Goal: Complete application form: Complete application form

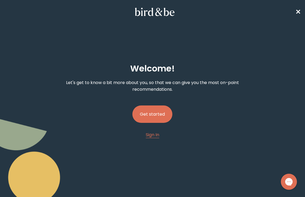
click at [157, 119] on button "Get started" at bounding box center [152, 114] width 40 height 17
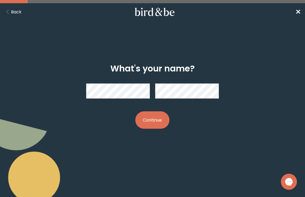
click at [152, 119] on button "Continue" at bounding box center [152, 120] width 34 height 17
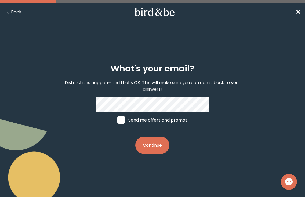
click at [152, 151] on button "Continue" at bounding box center [152, 145] width 34 height 17
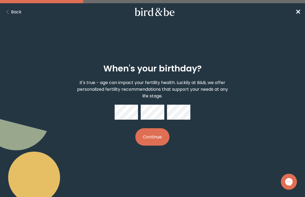
click at [157, 135] on button "Continue" at bounding box center [152, 136] width 34 height 17
click at [158, 135] on button "Continue" at bounding box center [152, 136] width 34 height 17
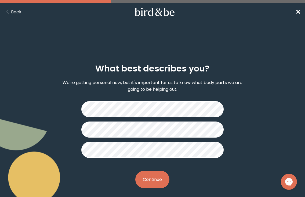
click at [157, 179] on button "Continue" at bounding box center [152, 179] width 34 height 17
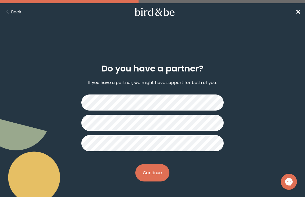
click at [154, 170] on button "Continue" at bounding box center [152, 172] width 34 height 17
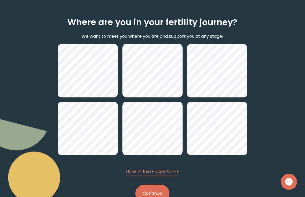
scroll to position [64, 0]
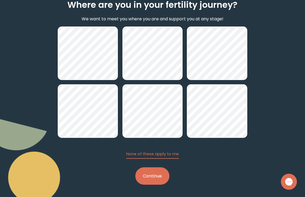
click at [155, 176] on button "Continue" at bounding box center [152, 176] width 34 height 17
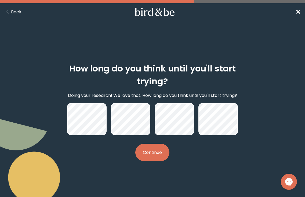
click at [156, 148] on button "Continue" at bounding box center [152, 152] width 34 height 17
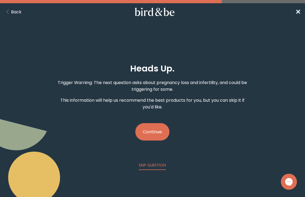
click at [157, 135] on button "Continue" at bounding box center [152, 131] width 34 height 17
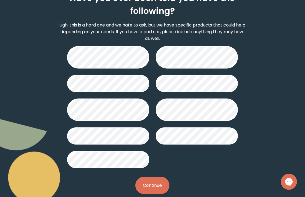
scroll to position [79, 0]
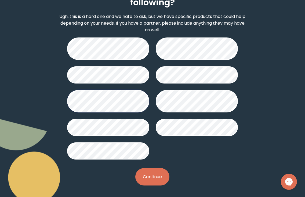
click at [146, 180] on button "Continue" at bounding box center [152, 176] width 34 height 17
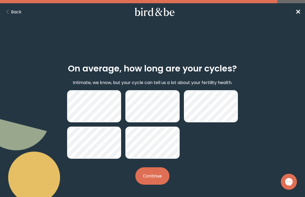
click at [158, 178] on button "Continue" at bounding box center [152, 176] width 34 height 17
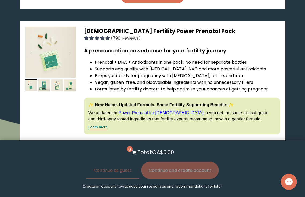
scroll to position [1327, 0]
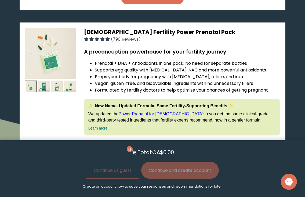
click at [173, 28] on span "[DEMOGRAPHIC_DATA] Fertility Power Prenatal Pack" at bounding box center [159, 32] width 151 height 8
